Goal: Transaction & Acquisition: Purchase product/service

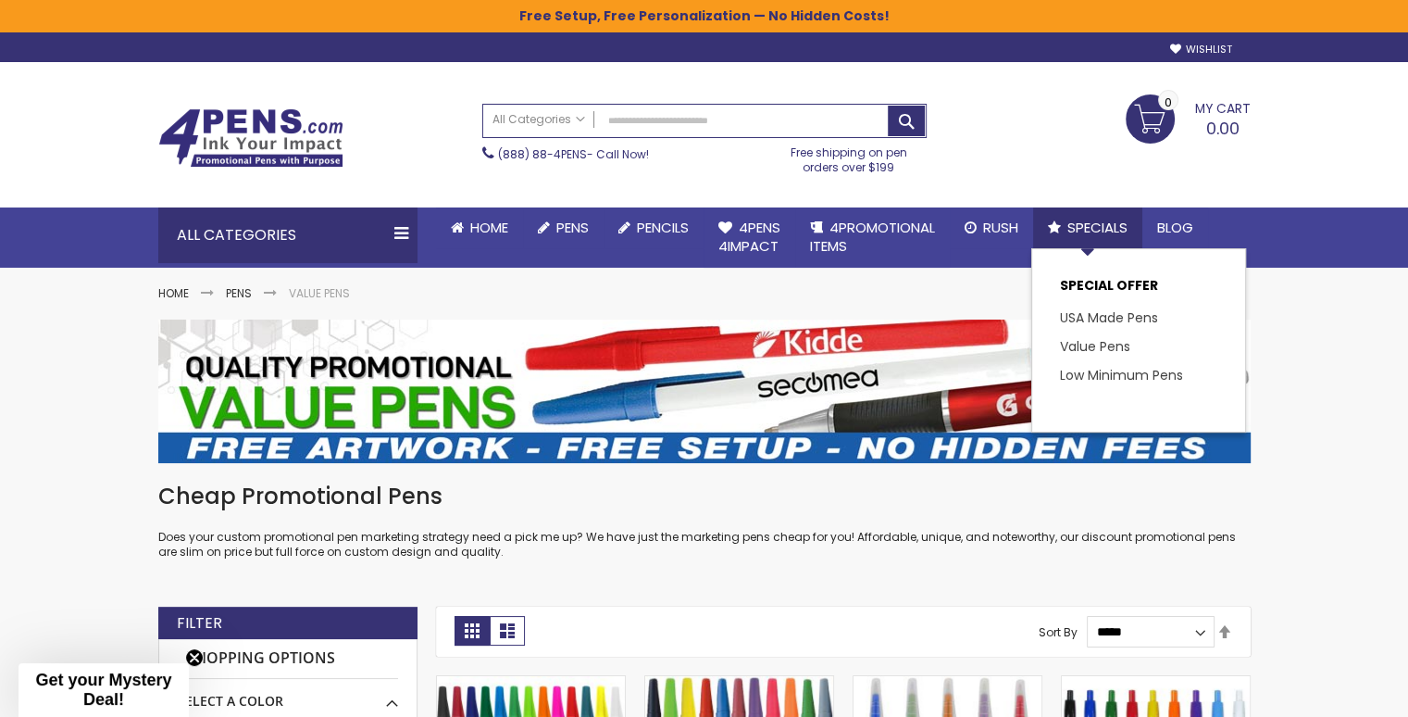
click at [1137, 223] on link "Specials" at bounding box center [1087, 227] width 109 height 41
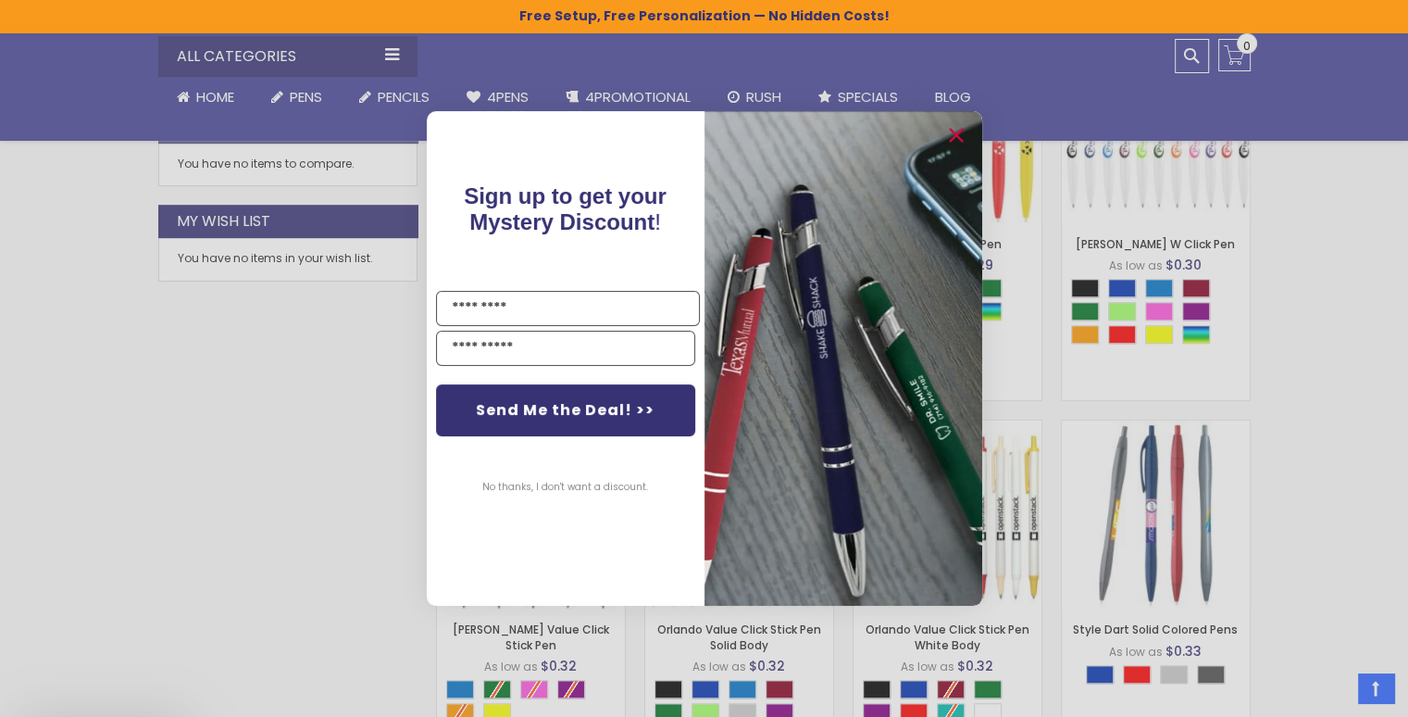
scroll to position [1048, 0]
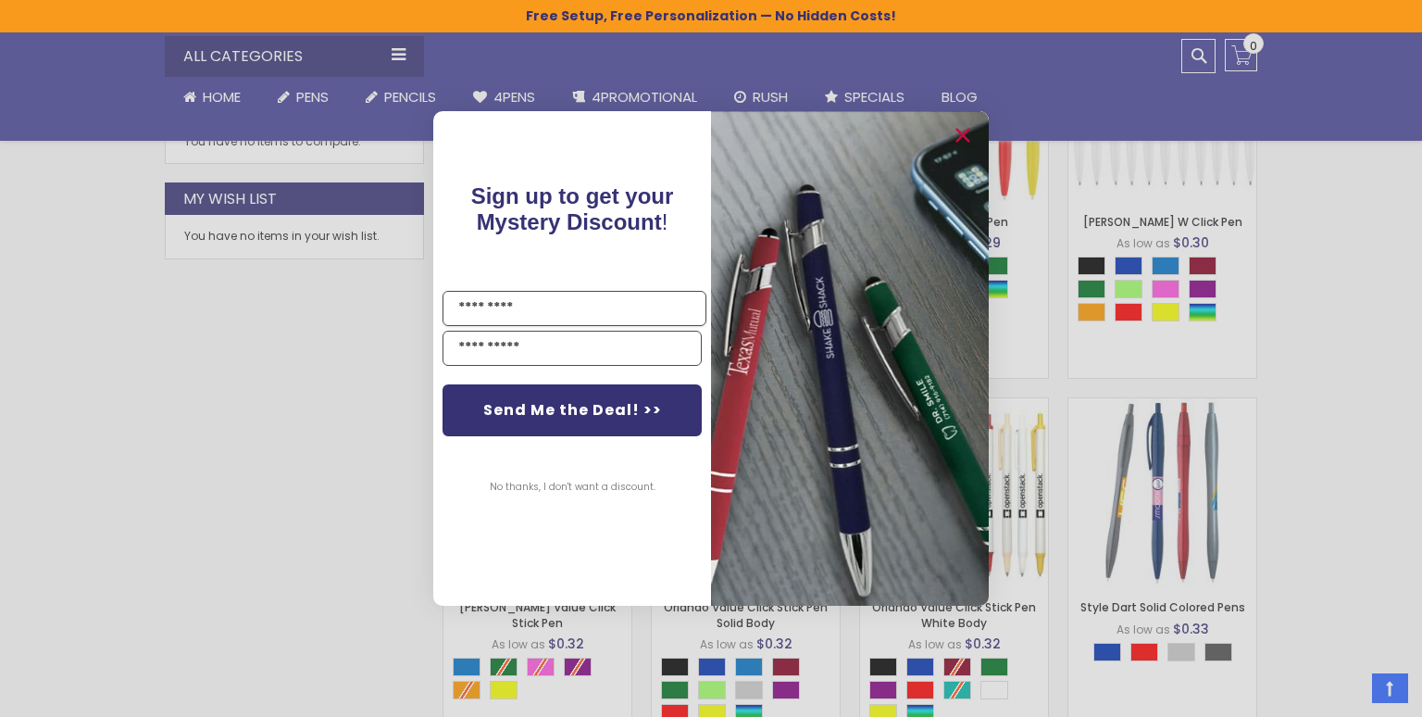
drag, startPoint x: 1419, startPoint y: 45, endPoint x: 1421, endPoint y: 282, distance: 237.1
click at [965, 136] on circle "Close dialog" at bounding box center [962, 136] width 28 height 28
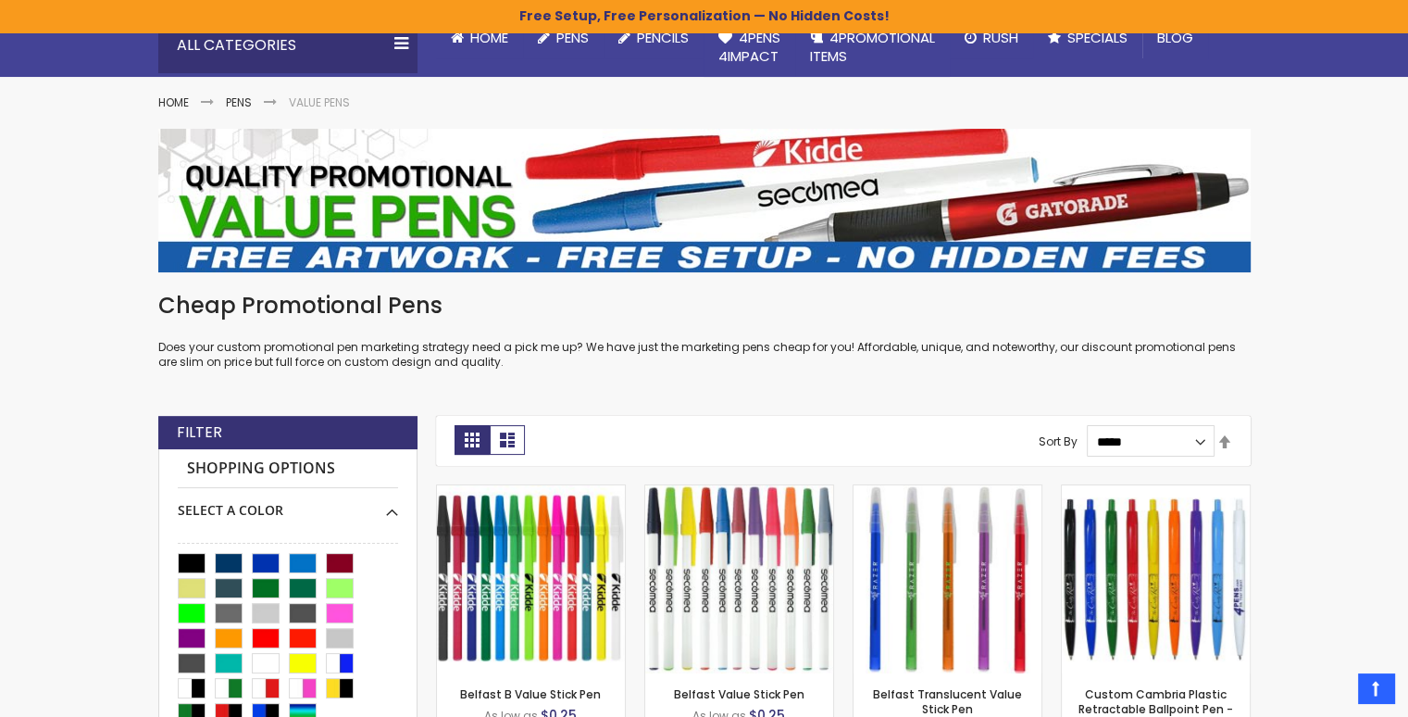
scroll to position [156, 0]
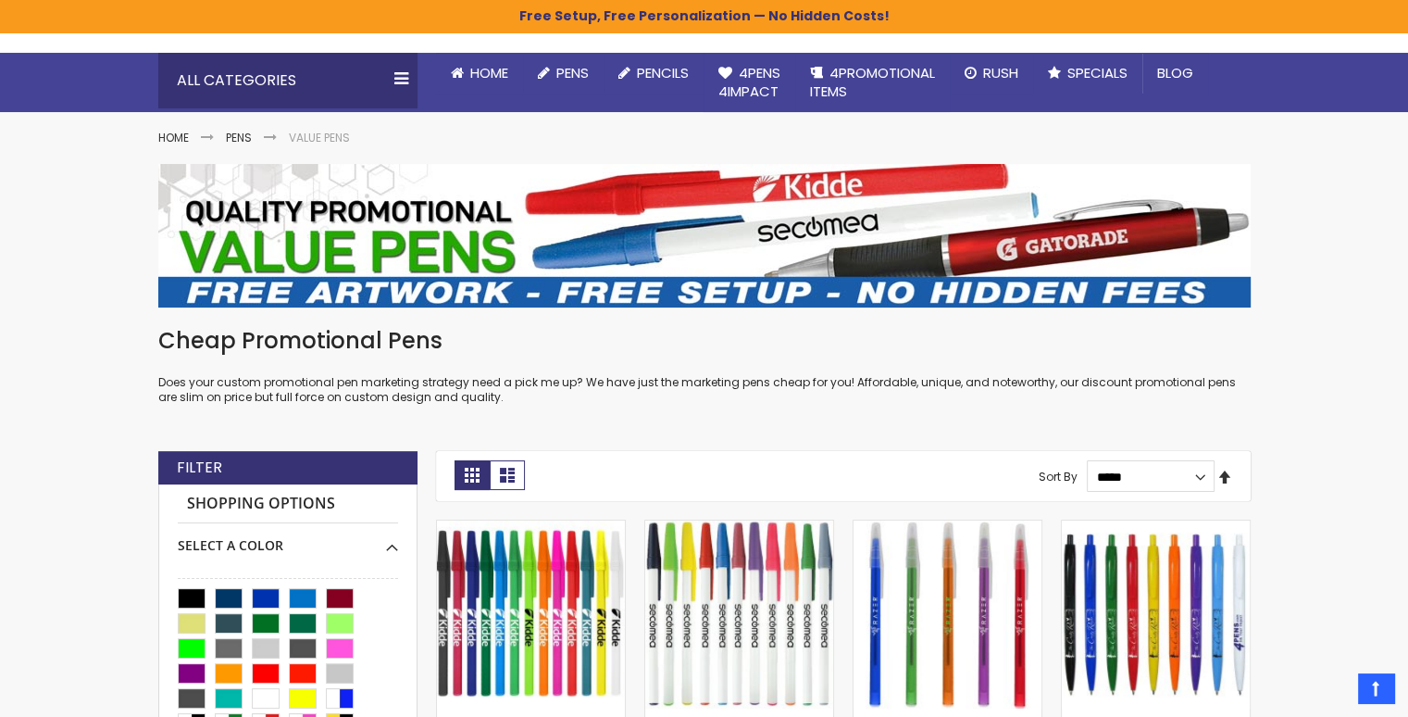
click at [1227, 478] on link "Set Descending Direction" at bounding box center [1225, 478] width 15 height 20
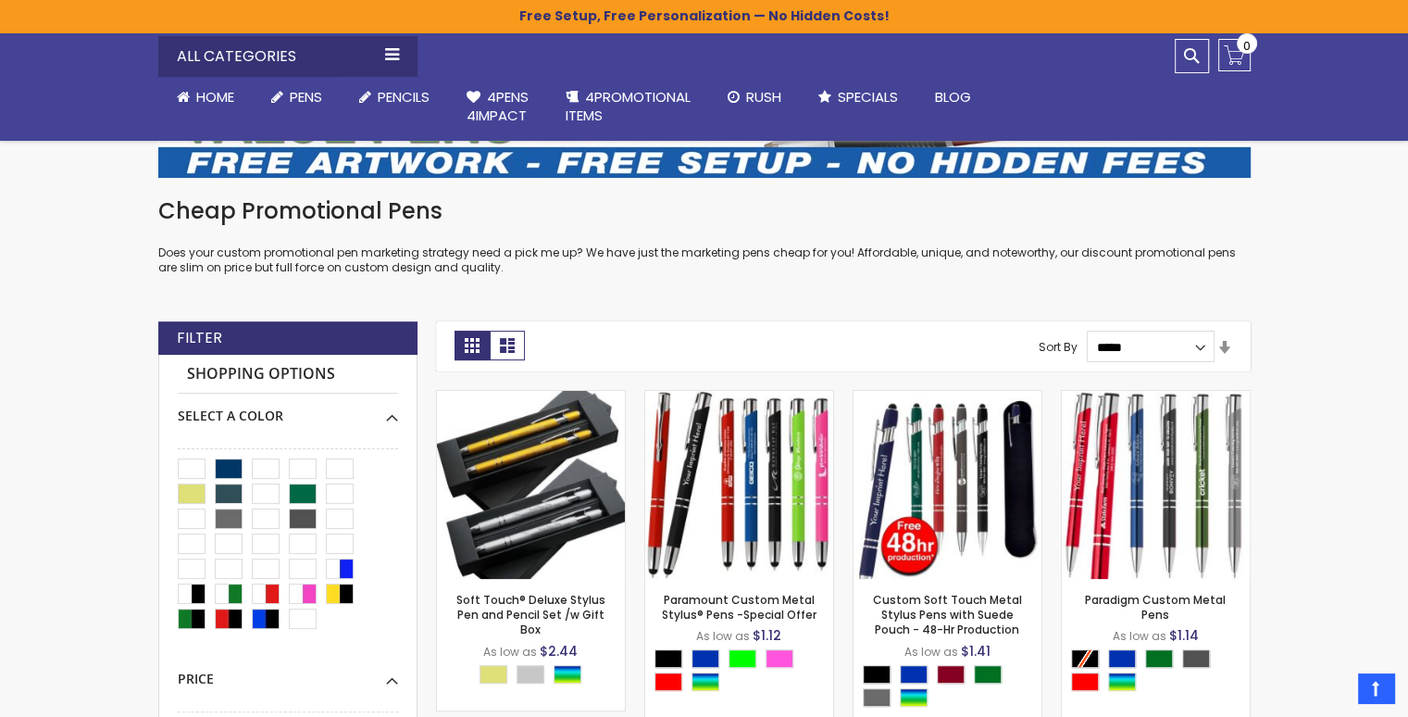
scroll to position [236, 0]
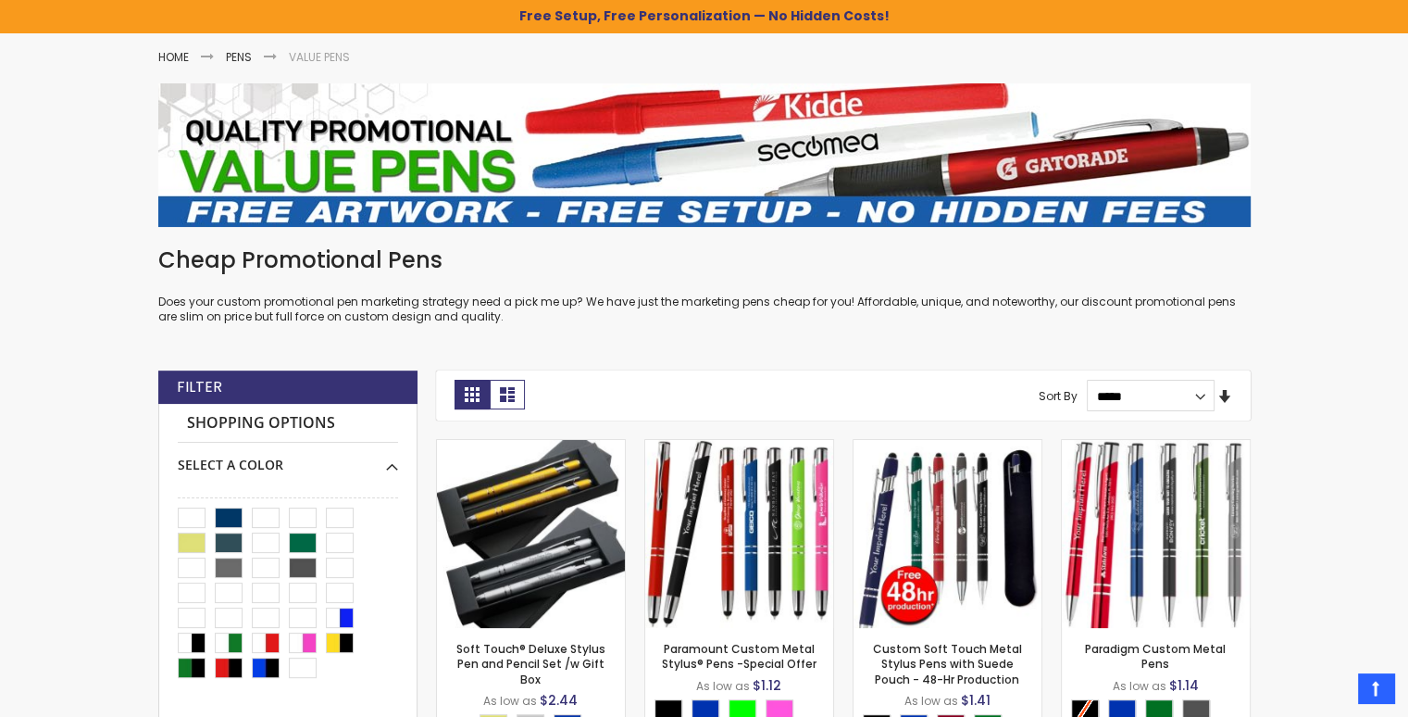
click at [1222, 394] on link "Set Ascending Direction" at bounding box center [1225, 397] width 15 height 20
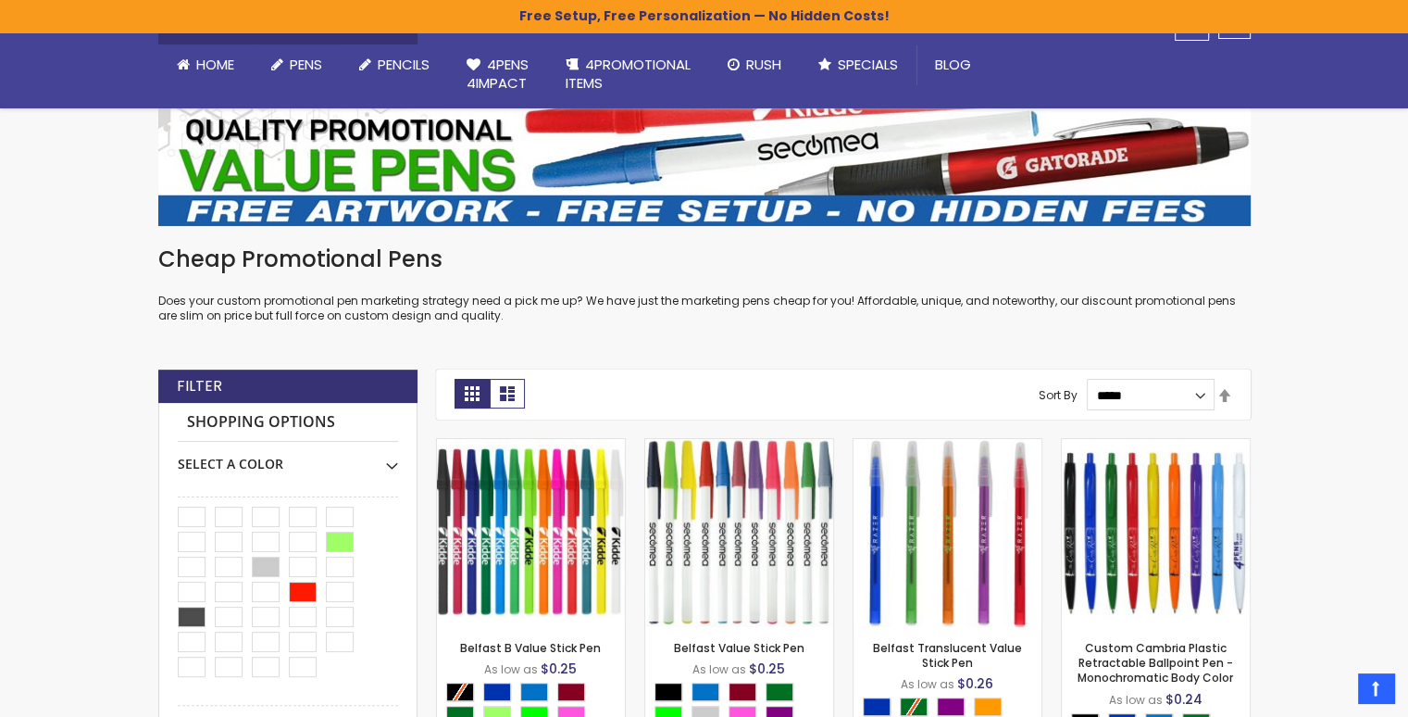
scroll to position [550, 0]
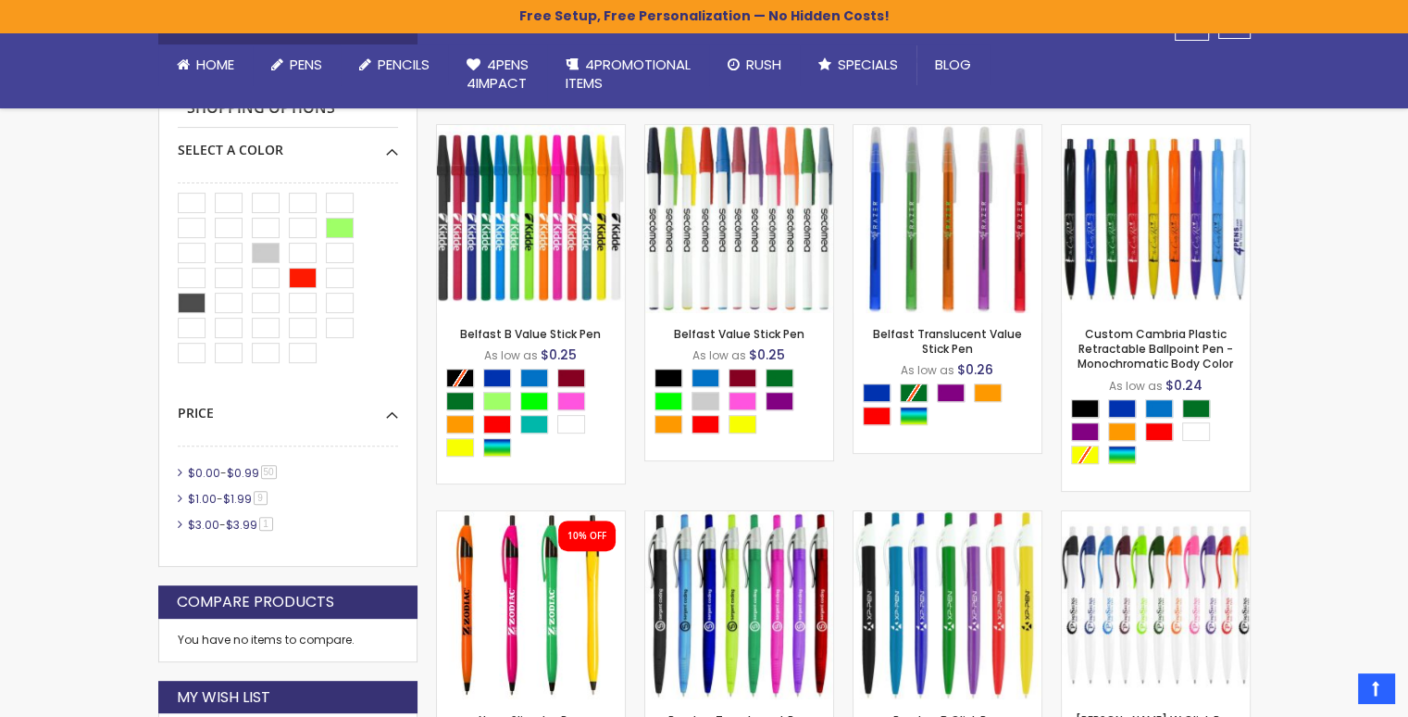
click at [1222, 394] on div "Custom Cambria Plastic Retractable Ballpoint Pen - Monochromatic Body Color As …" at bounding box center [1156, 402] width 188 height 178
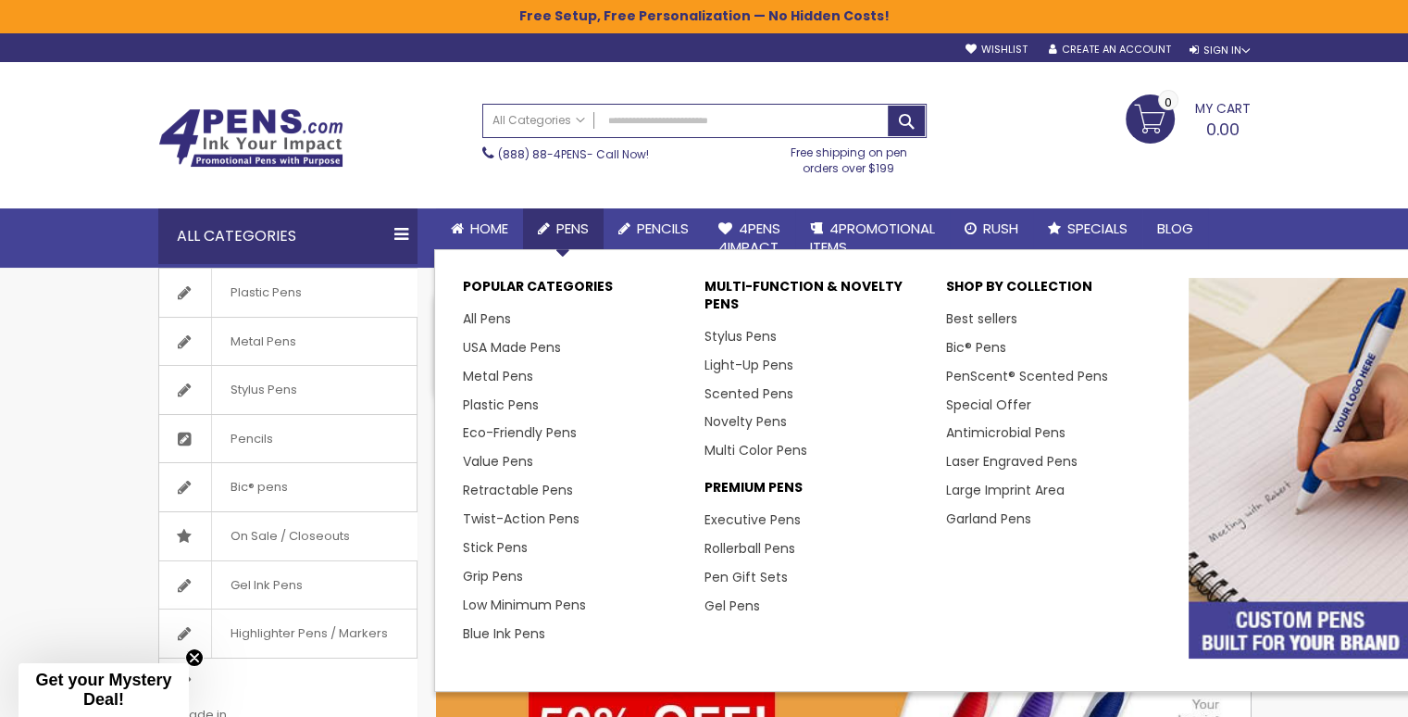
click at [580, 225] on span "Pens" at bounding box center [572, 228] width 32 height 19
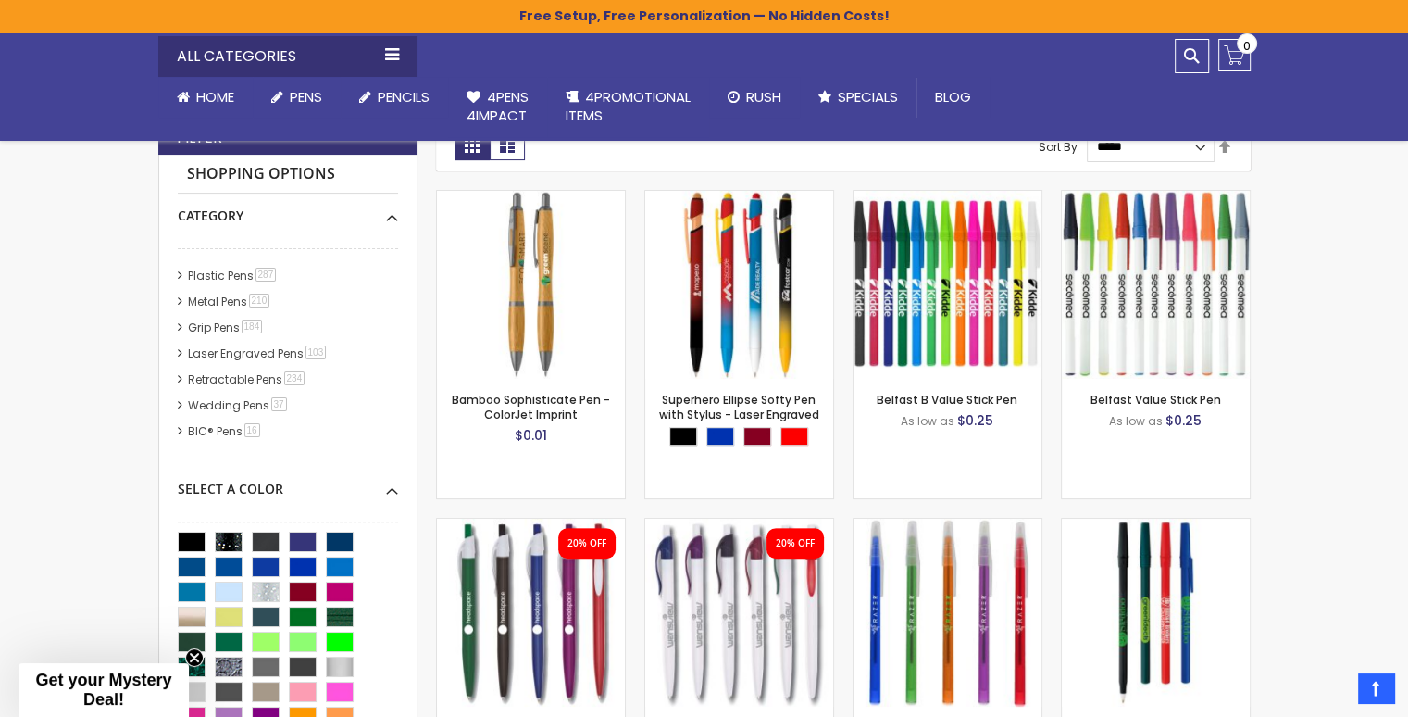
scroll to position [525, 0]
